Goal: Task Accomplishment & Management: Manage account settings

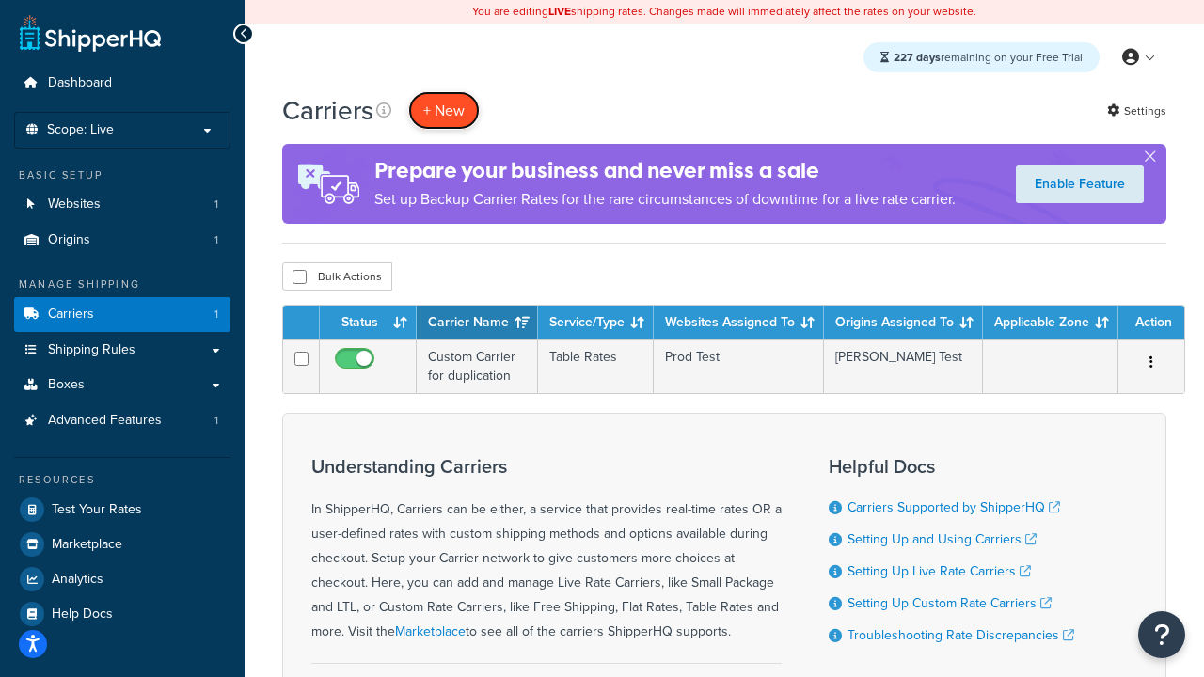
click at [444, 111] on button "+ New" at bounding box center [444, 110] width 72 height 39
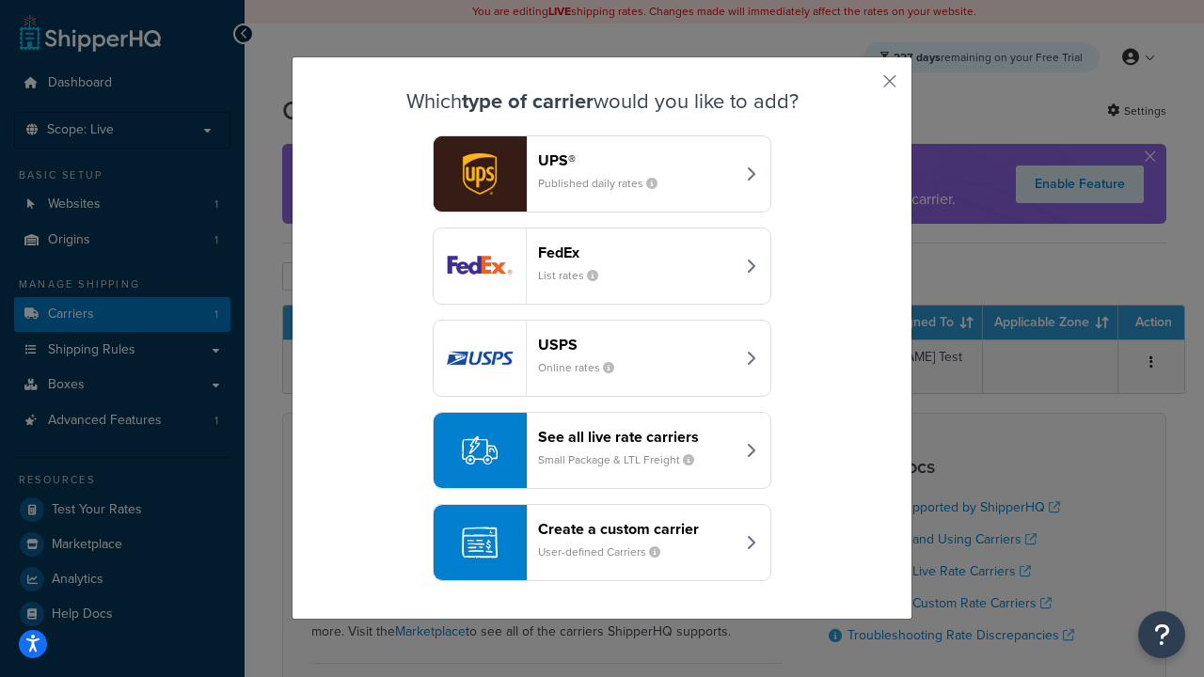
click at [636, 252] on header "FedEx" at bounding box center [636, 253] width 197 height 18
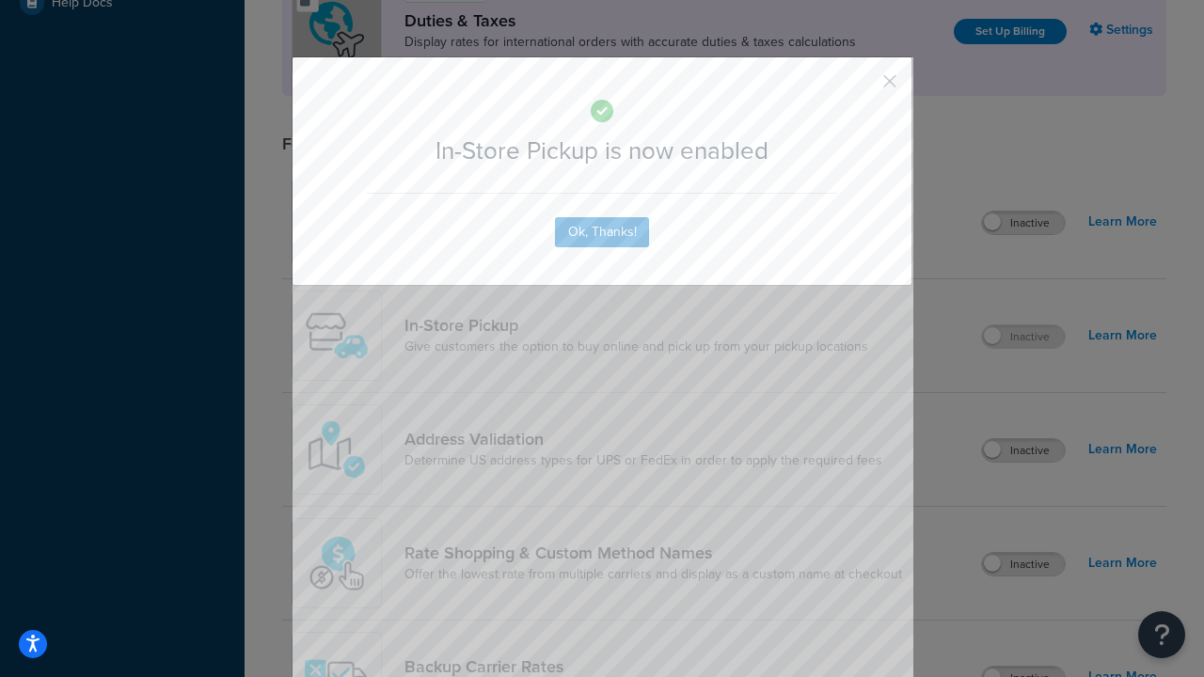
scroll to position [646, 0]
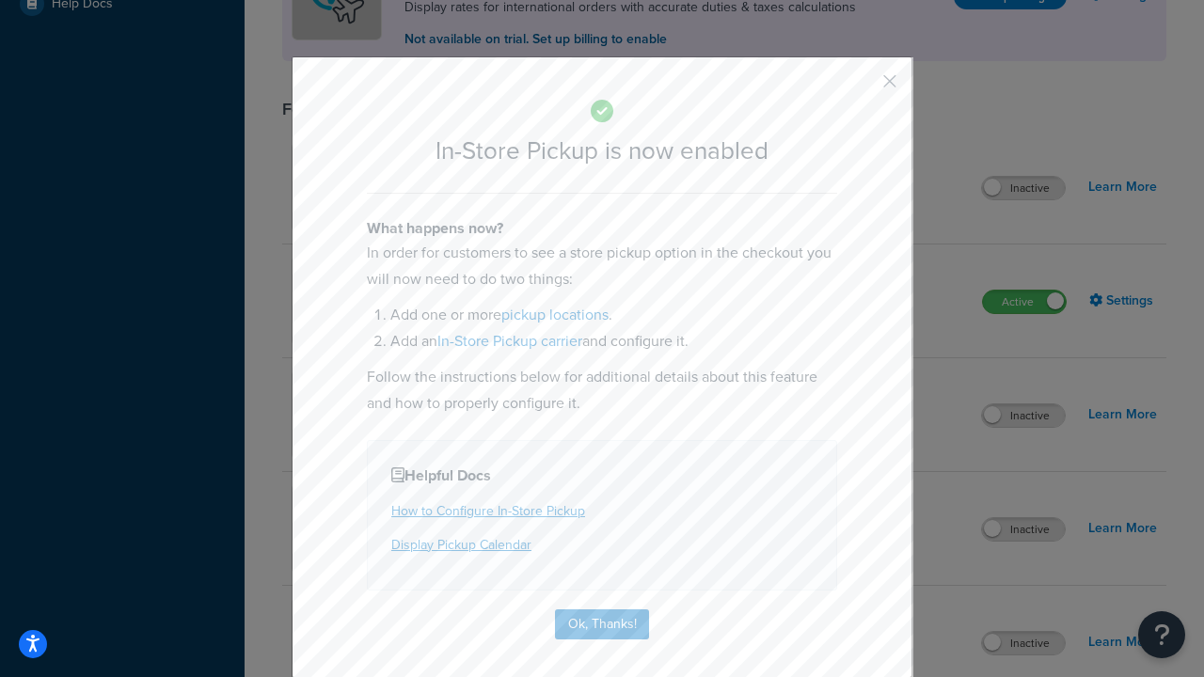
click at [862, 88] on button "button" at bounding box center [862, 88] width 5 height 5
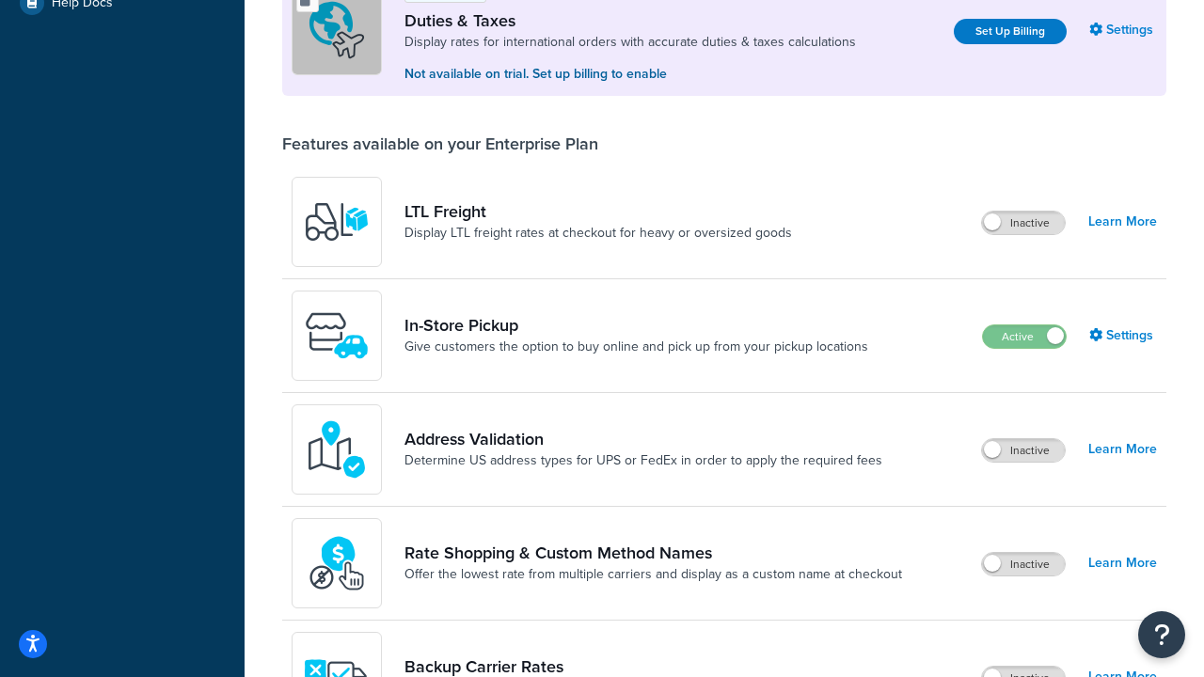
scroll to position [576, 0]
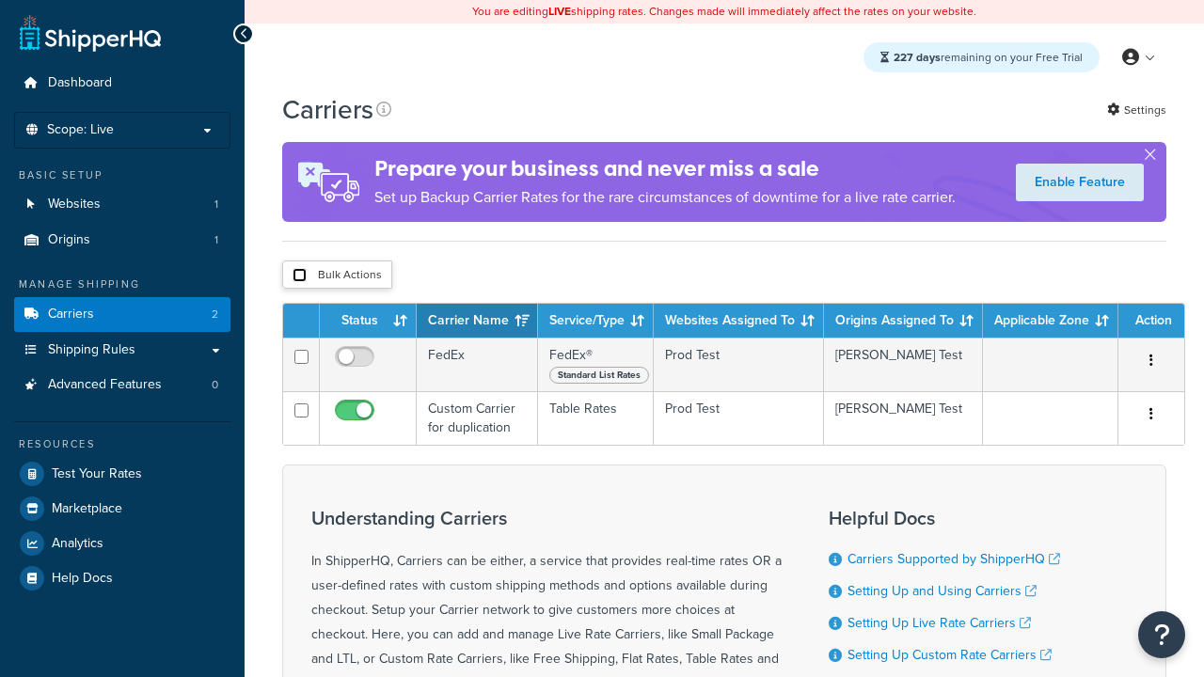
click at [299, 277] on input "checkbox" at bounding box center [300, 275] width 14 height 14
checkbox input "true"
click at [0, 0] on button "Delete" at bounding box center [0, 0] width 0 height 0
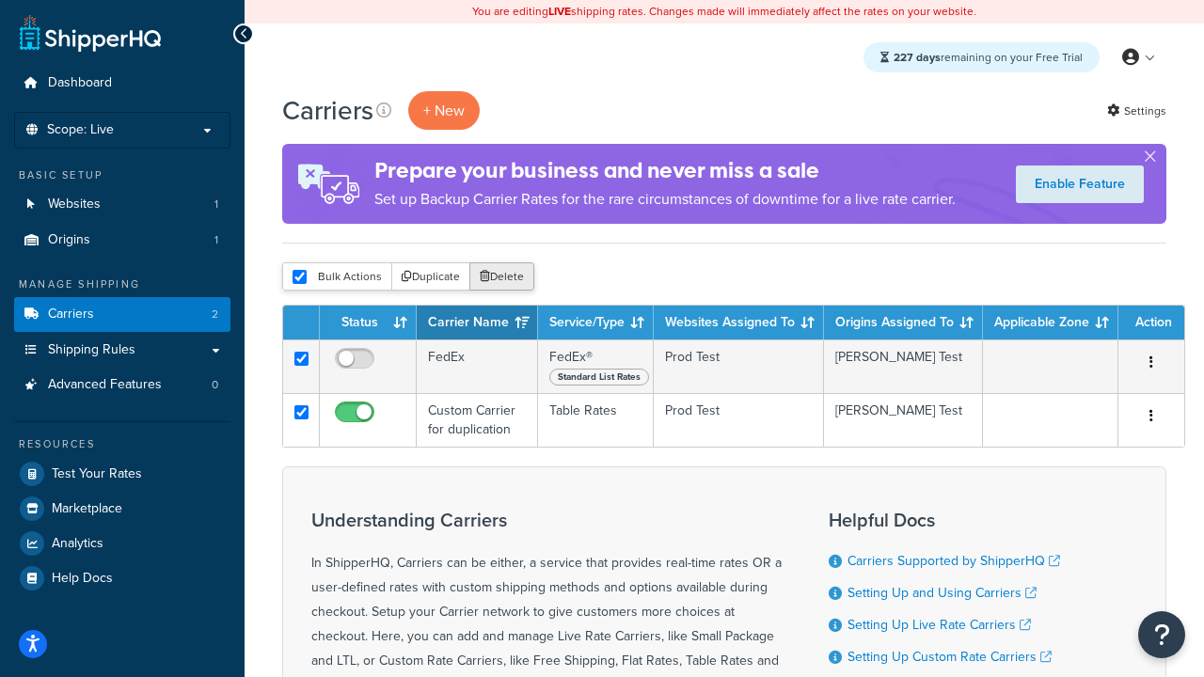
click at [470, 263] on button "Delete" at bounding box center [502, 277] width 65 height 28
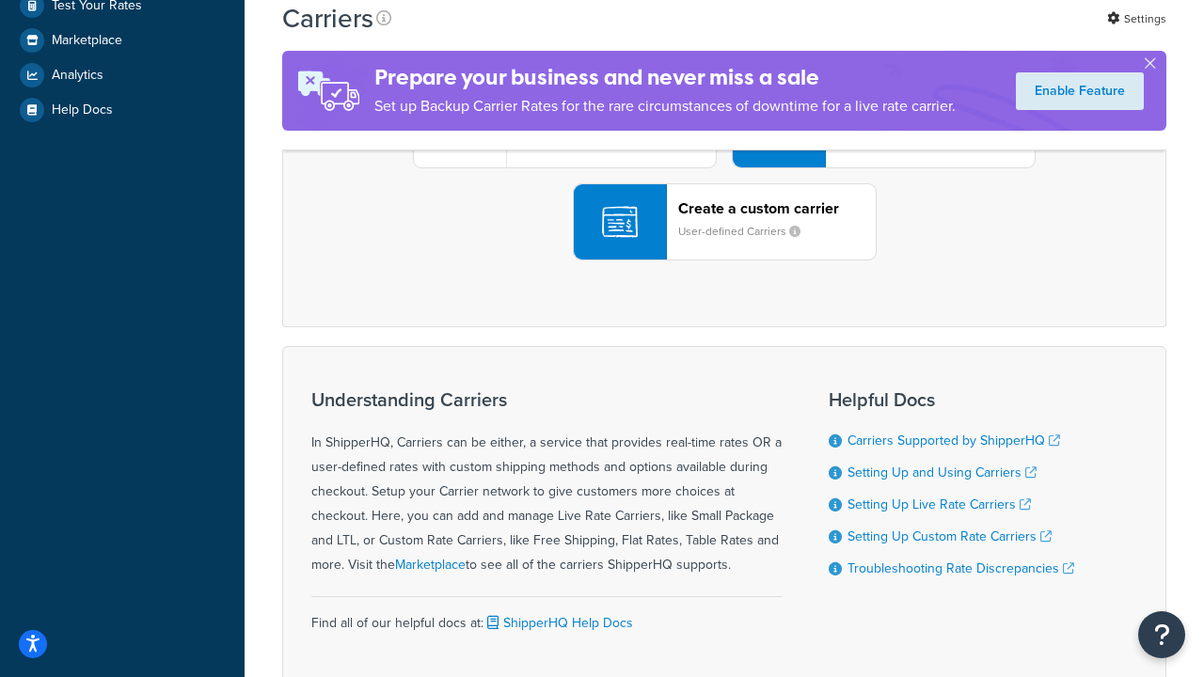
click at [725, 261] on div "UPS® Published daily rates FedEx List rates USPS Online rates See all live rate…" at bounding box center [724, 130] width 845 height 262
click at [725, 245] on div "Create a custom carrier User-defined Carriers" at bounding box center [777, 221] width 198 height 45
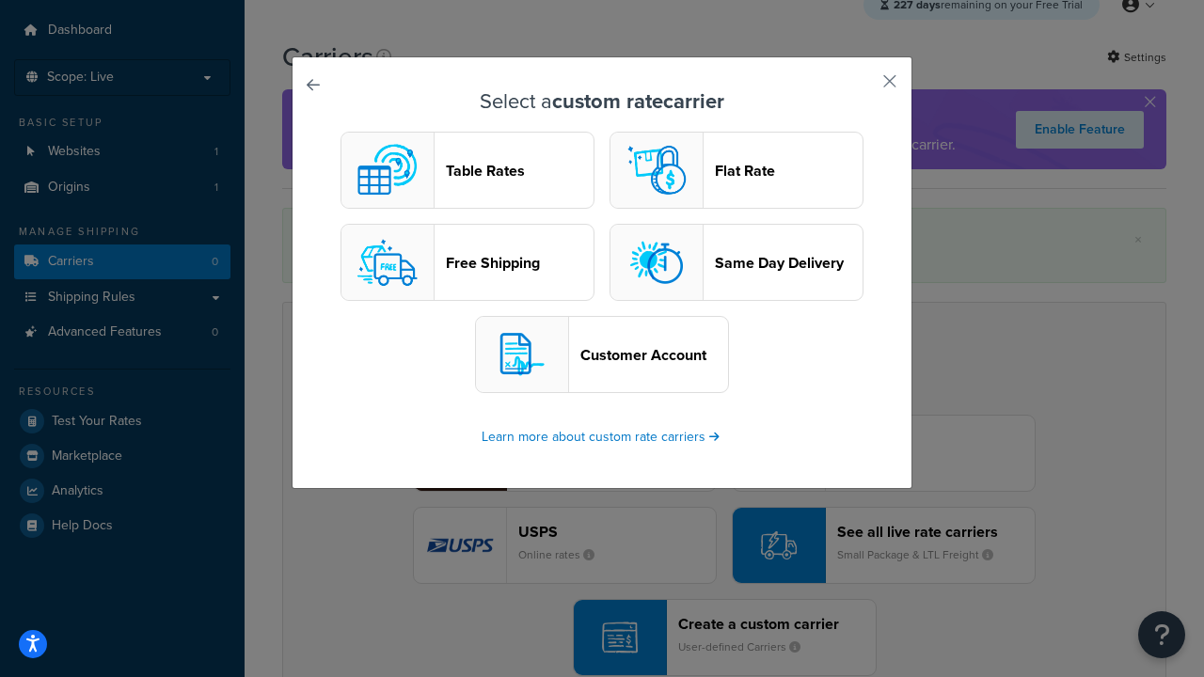
click at [468, 170] on header "Table Rates" at bounding box center [520, 171] width 148 height 18
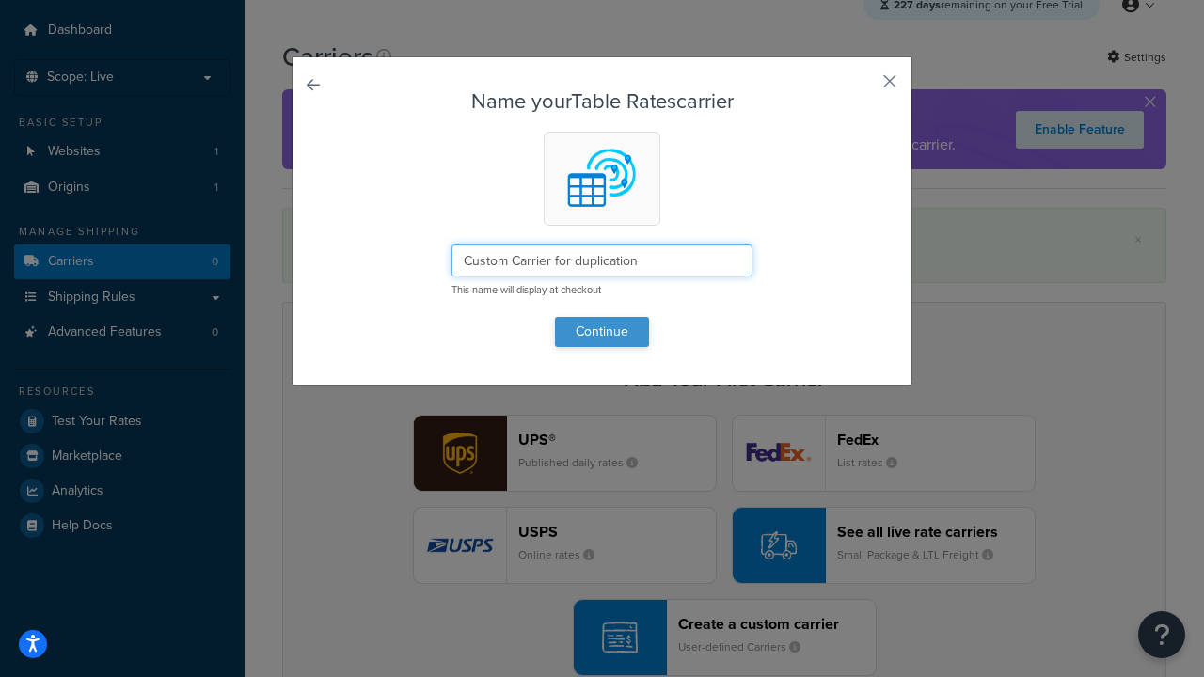
type input "Custom Carrier for duplication"
click at [602, 331] on button "Continue" at bounding box center [602, 332] width 94 height 30
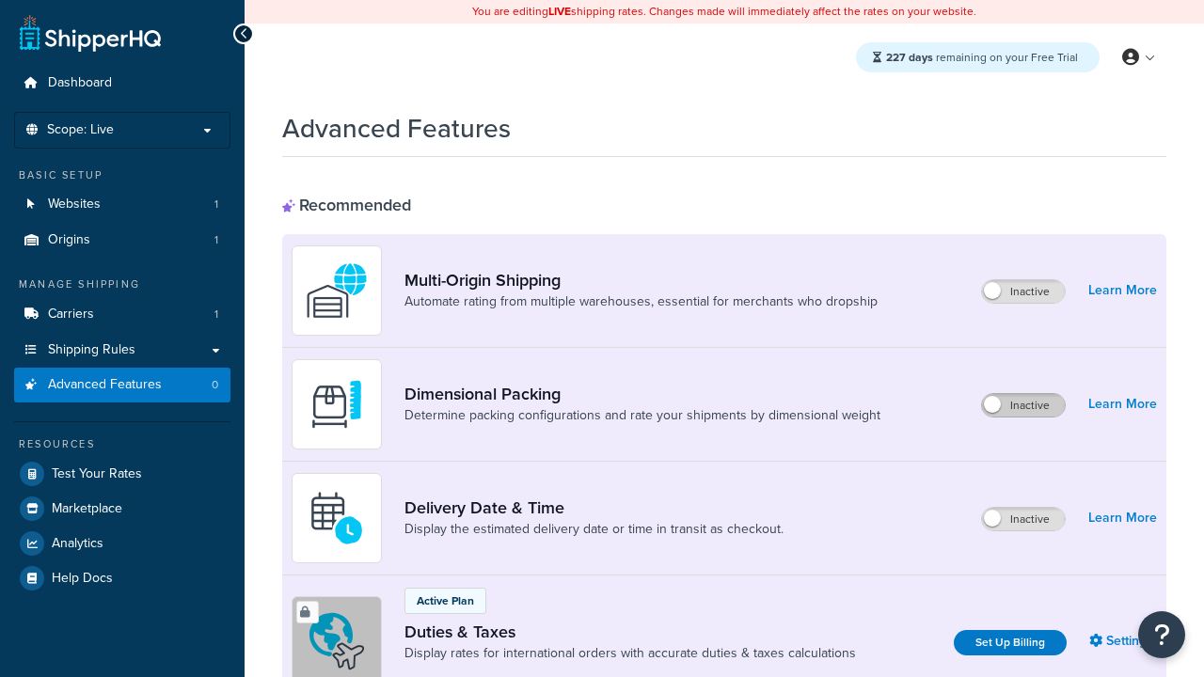
click at [1025, 406] on label "Inactive" at bounding box center [1023, 405] width 83 height 23
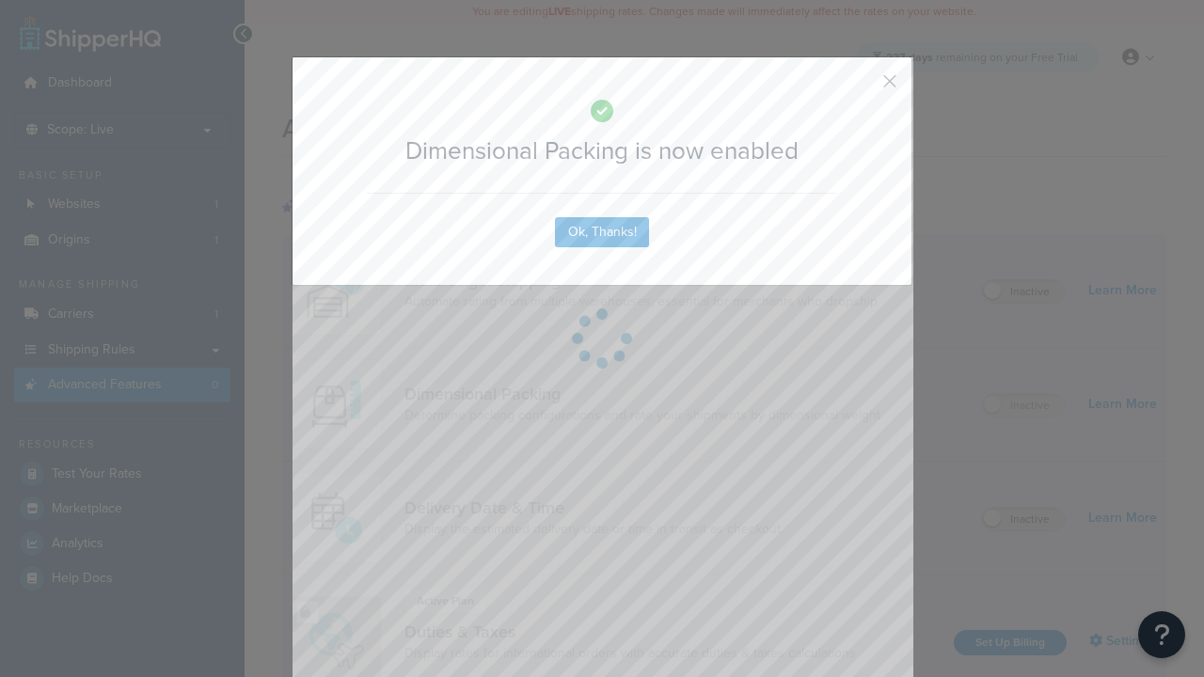
click at [862, 88] on button "button" at bounding box center [862, 88] width 5 height 5
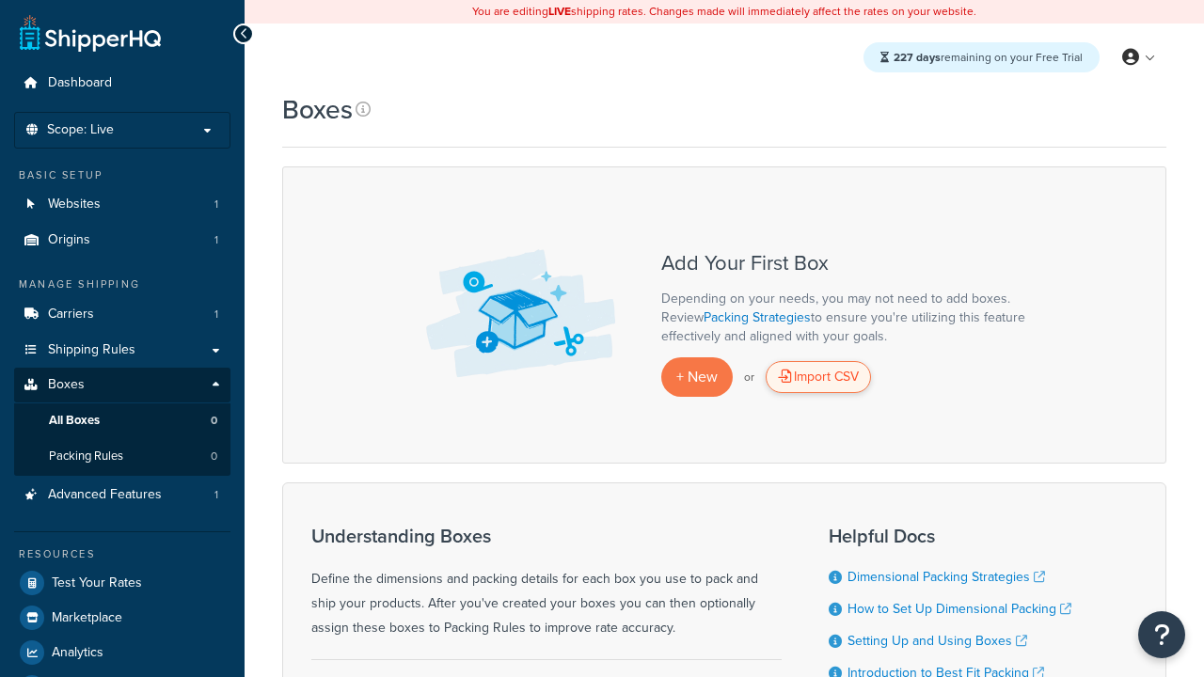
click at [819, 378] on div "Import CSV" at bounding box center [818, 377] width 105 height 32
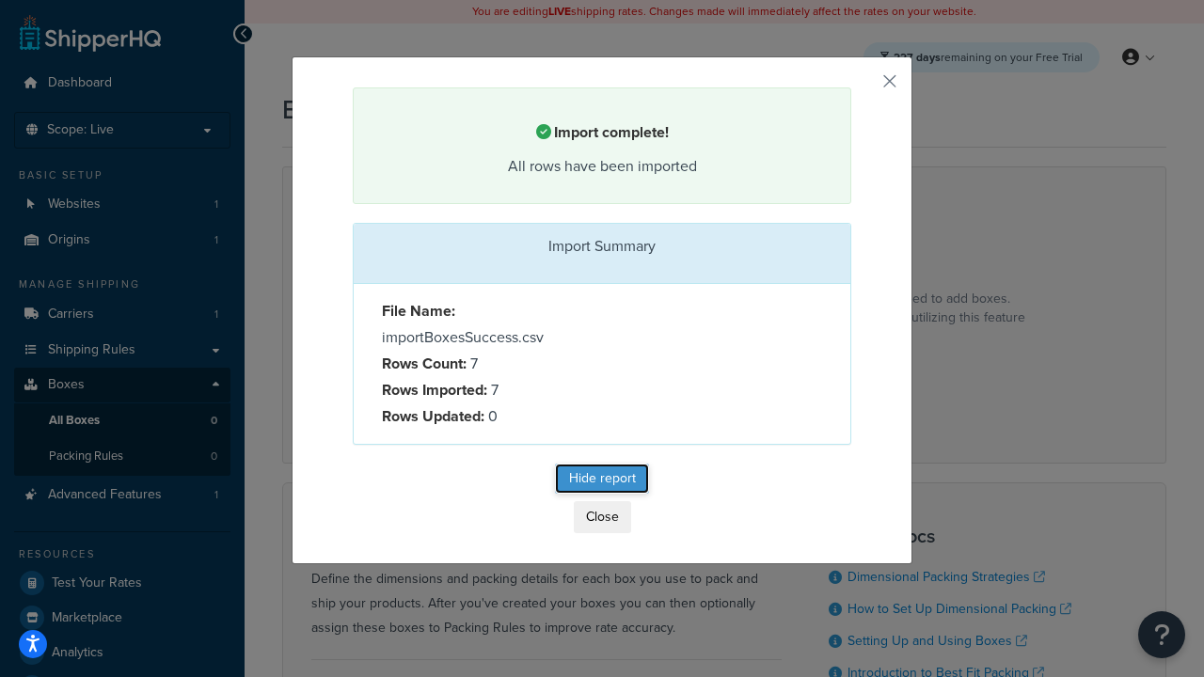
click at [616, 479] on button "Hide report" at bounding box center [602, 479] width 94 height 30
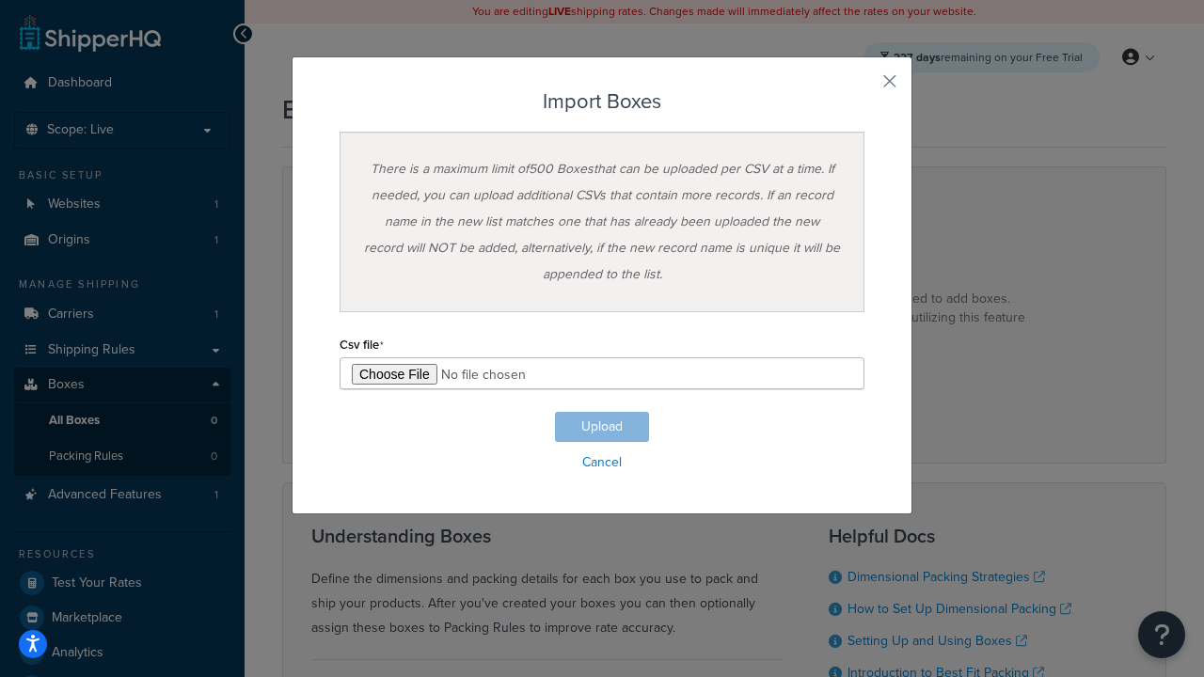
click at [602, 102] on h3 "Import Boxes" at bounding box center [602, 101] width 525 height 23
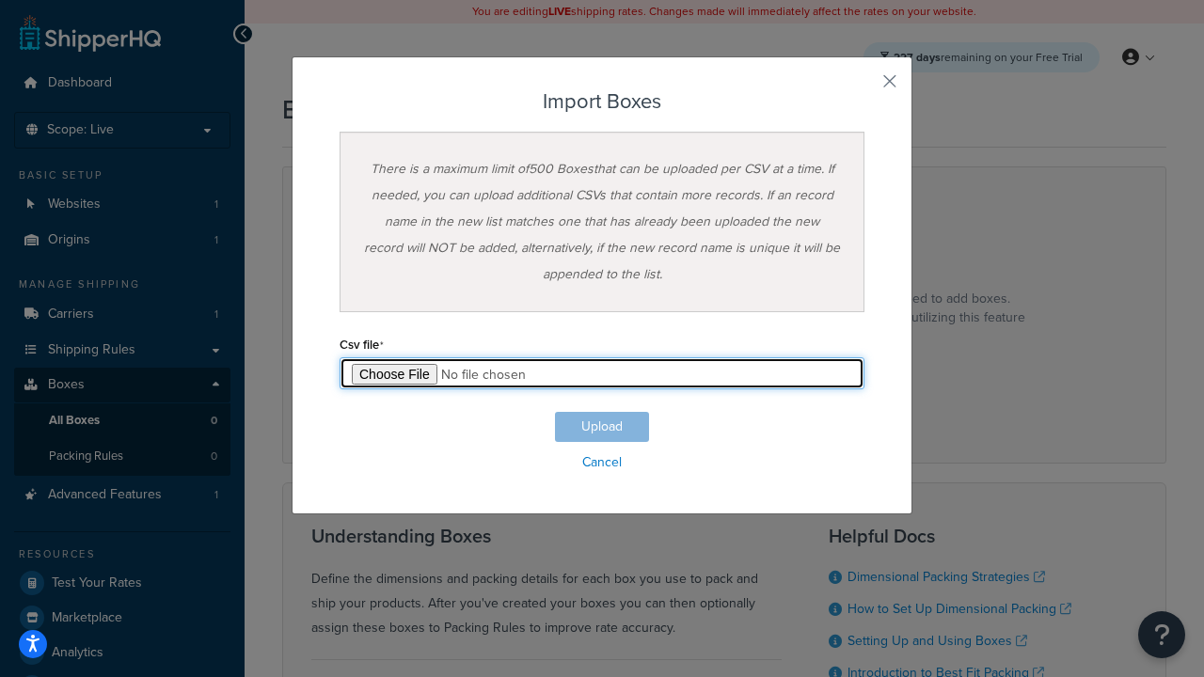
click at [602, 374] on input "file" at bounding box center [602, 374] width 525 height 32
type input "C:\fakepath\importBoxesSuccess.csv"
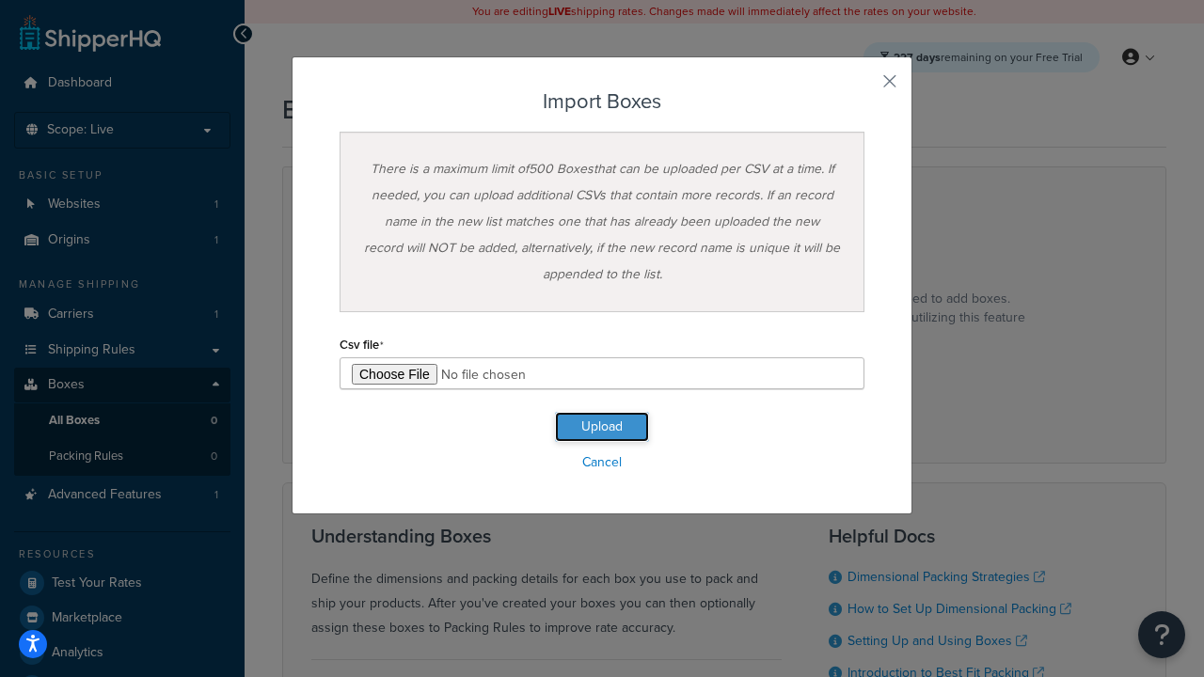
click at [602, 427] on button "Upload" at bounding box center [602, 427] width 94 height 30
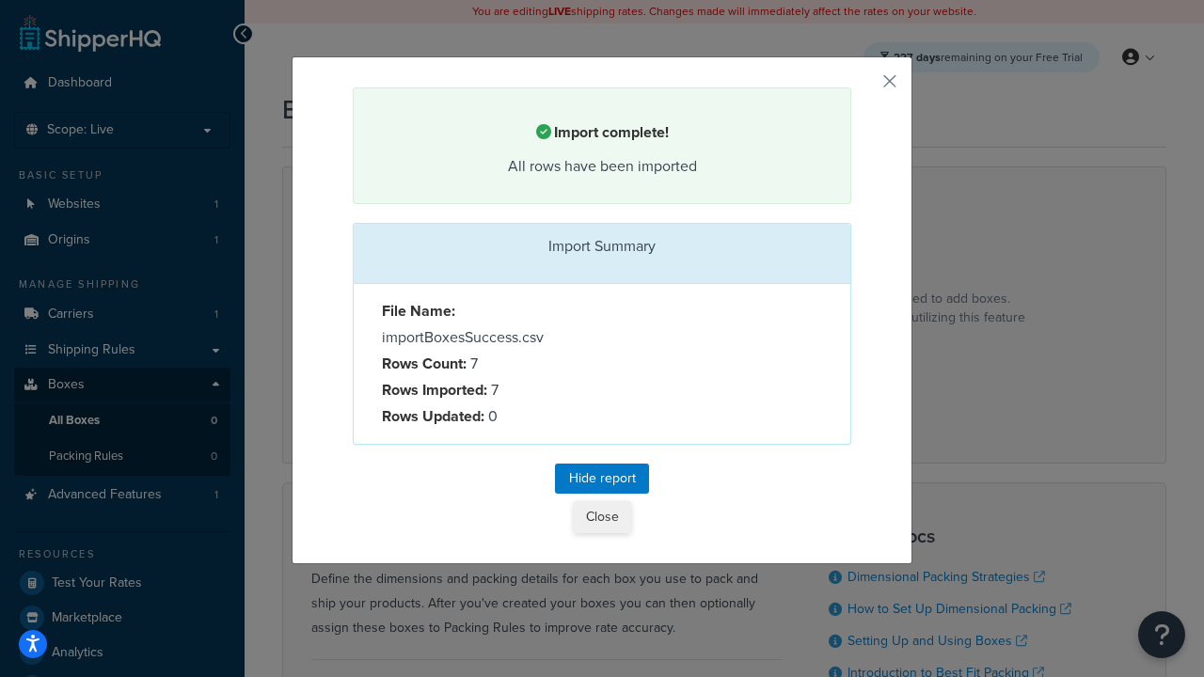
click at [602, 518] on button "Close" at bounding box center [602, 518] width 57 height 32
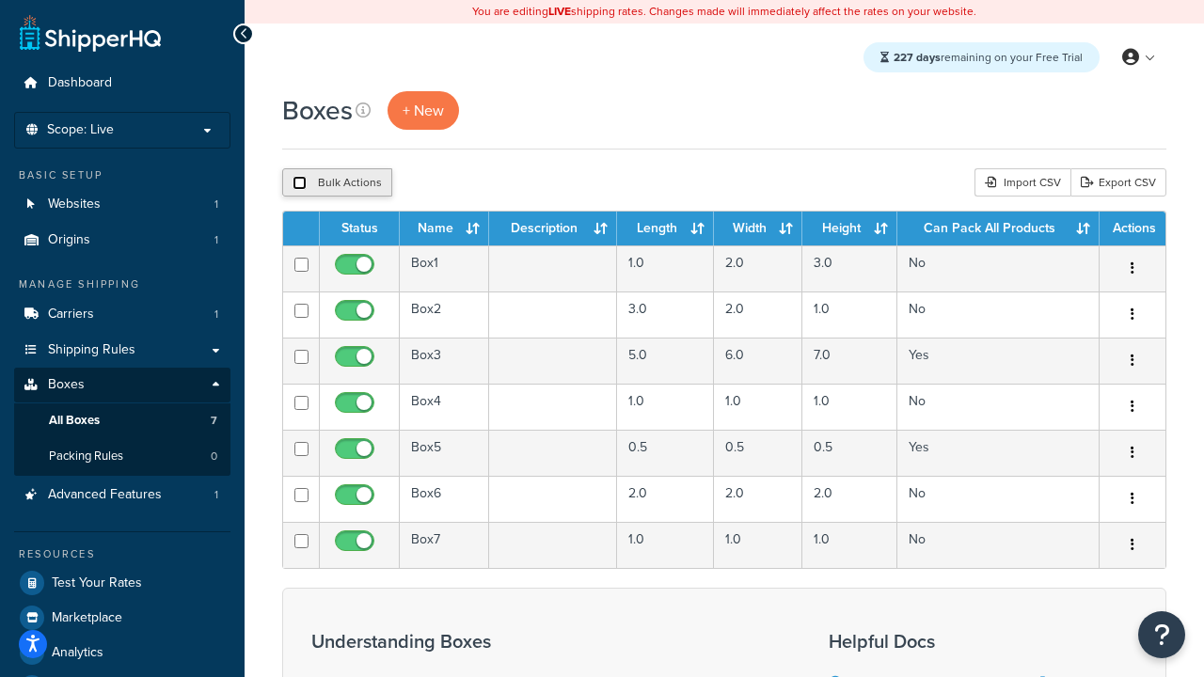
click at [299, 184] on input "checkbox" at bounding box center [300, 183] width 14 height 14
checkbox input "true"
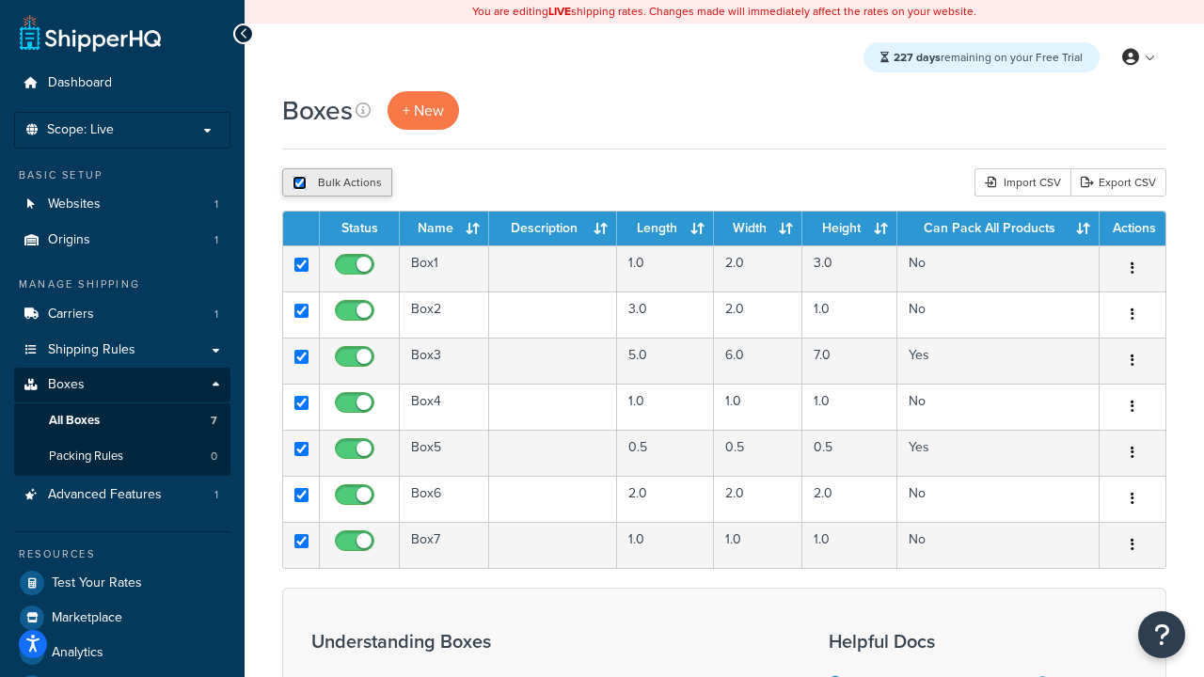
checkbox input "true"
click at [501, 184] on button "Delete" at bounding box center [502, 182] width 65 height 28
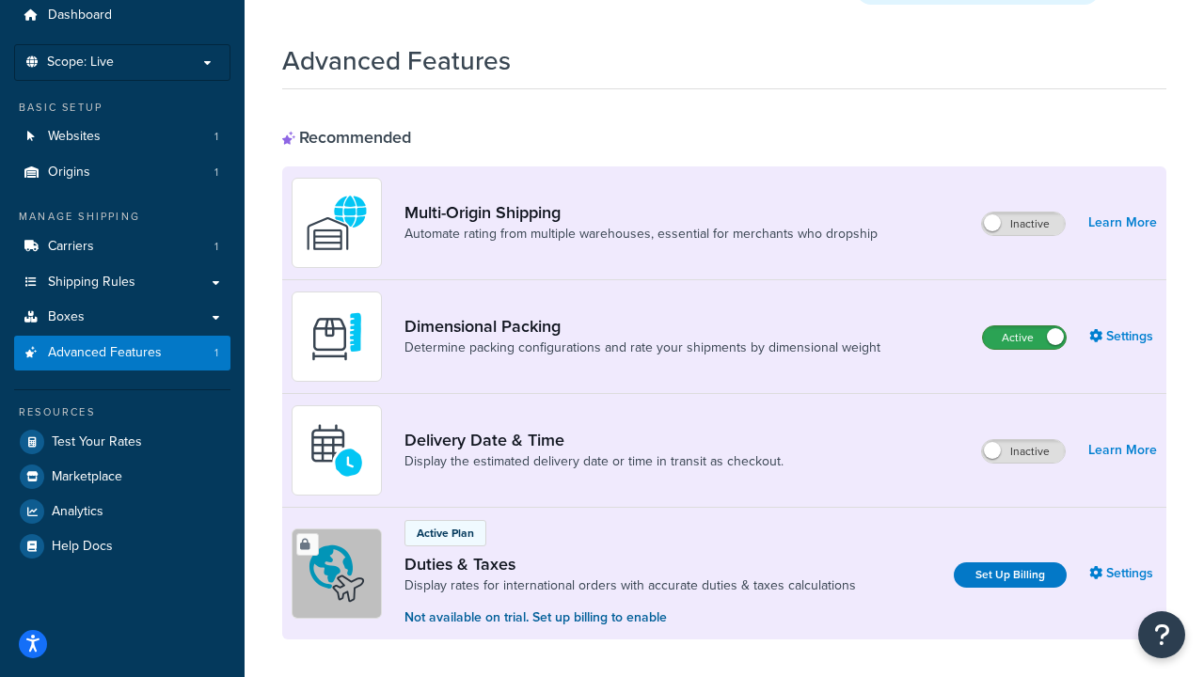
click at [1025, 326] on label "Active" at bounding box center [1024, 337] width 83 height 23
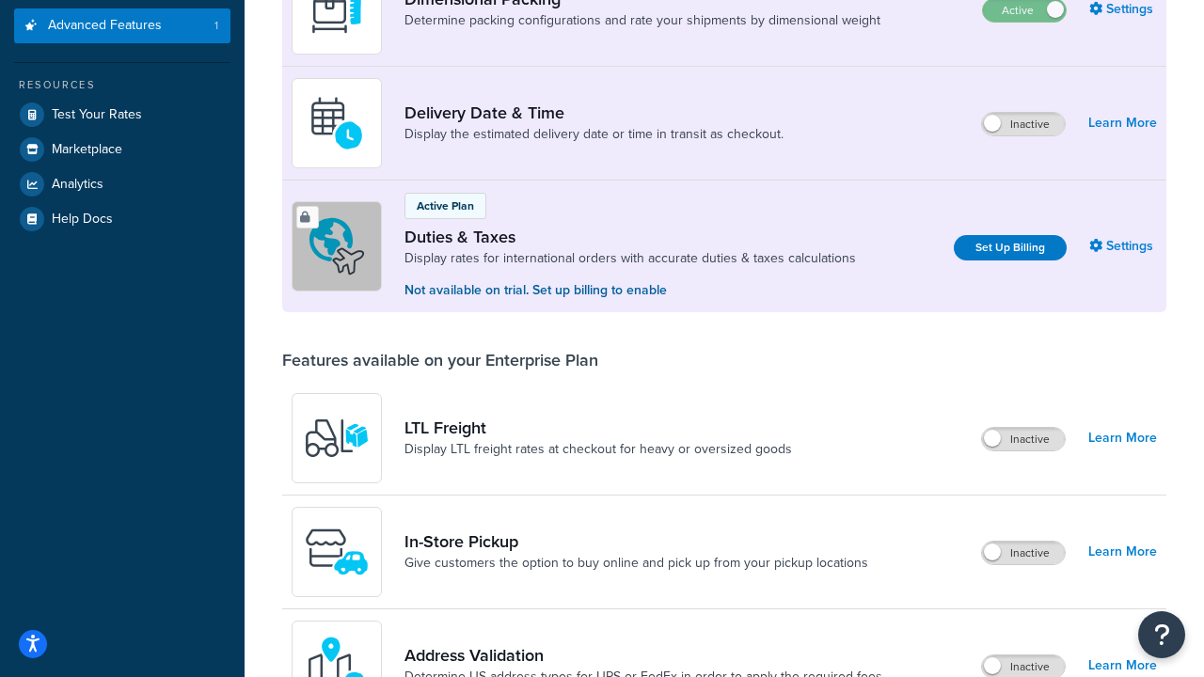
scroll to position [360, 0]
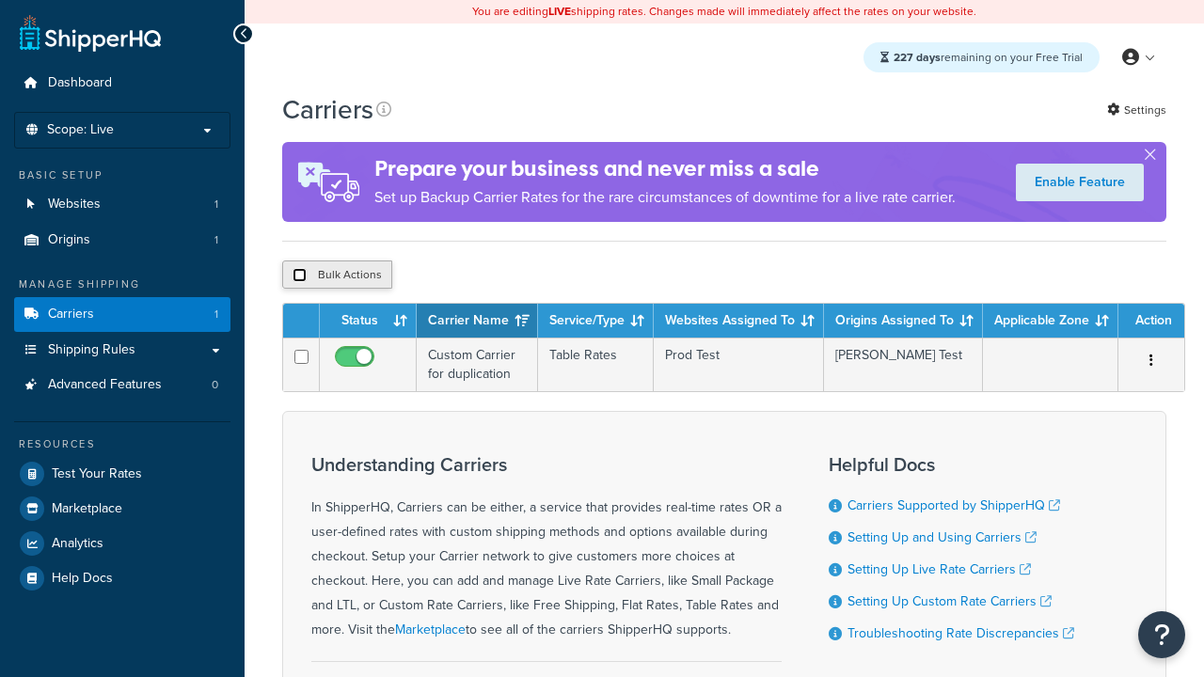
click at [299, 277] on input "checkbox" at bounding box center [300, 275] width 14 height 14
checkbox input "true"
click at [0, 0] on button "Delete" at bounding box center [0, 0] width 0 height 0
